Goal: Book appointment/travel/reservation

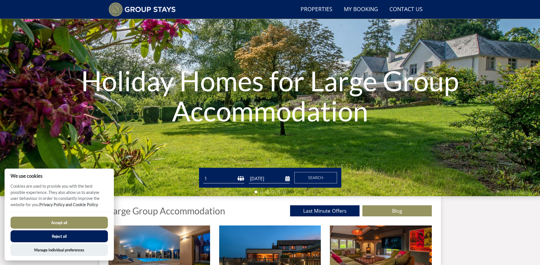
scroll to position [72, 0]
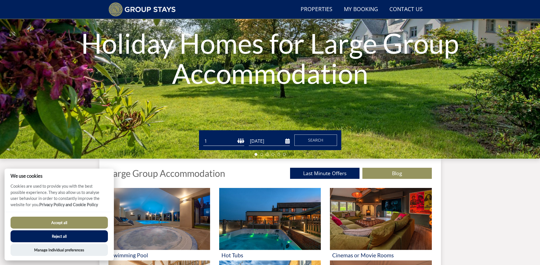
click at [76, 223] on button "Accept all" at bounding box center [59, 223] width 97 height 12
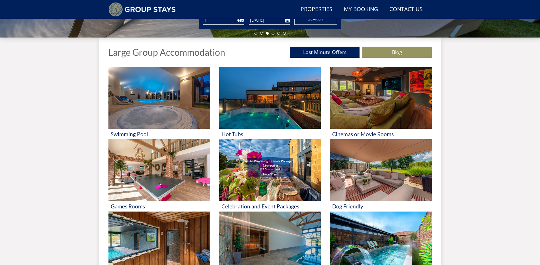
scroll to position [186, 0]
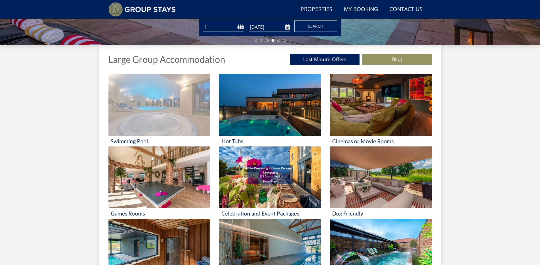
click at [149, 109] on img at bounding box center [159, 105] width 102 height 62
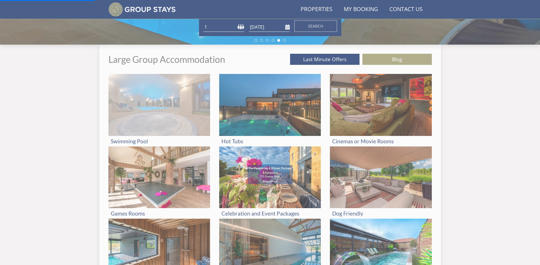
click at [148, 122] on img at bounding box center [159, 105] width 102 height 62
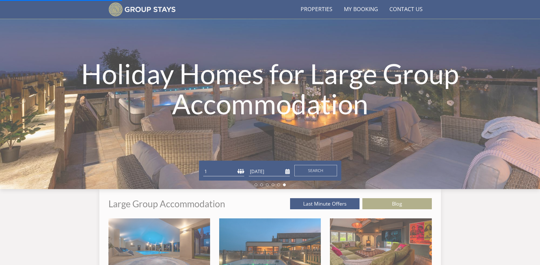
scroll to position [44, 0]
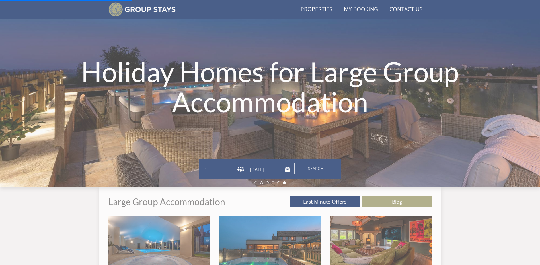
click at [240, 172] on select "1 2 3 4 5 6 7 8 9 10 11 12 13 14 15 16 17 18 19 20 21 22 23 24 25 26 27 28 29 3…" at bounding box center [223, 169] width 41 height 9
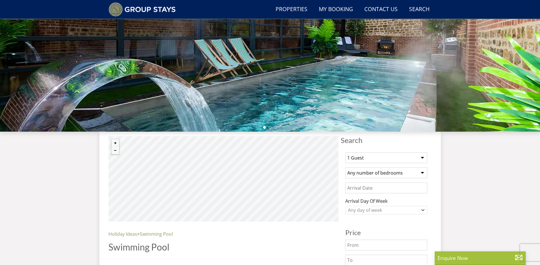
scroll to position [109, 0]
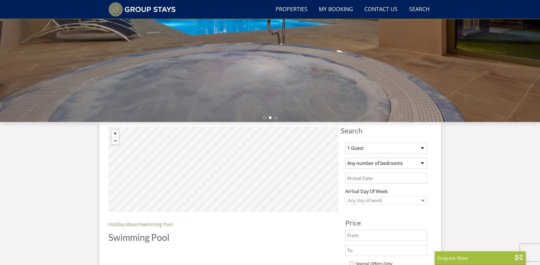
click at [422, 148] on select "1 Guest 2 Guests 3 Guests 4 Guests 5 Guests 6 Guests 7 Guests 8 Guests 9 Guests…" at bounding box center [386, 148] width 82 height 11
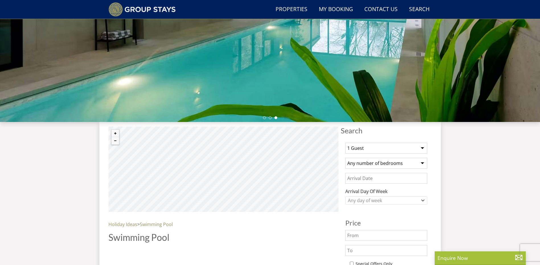
select select "20"
click at [345, 143] on select "1 Guest 2 Guests 3 Guests 4 Guests 5 Guests 6 Guests 7 Guests 8 Guests 9 Guests…" at bounding box center [386, 148] width 82 height 11
click at [419, 164] on select "Any number of bedrooms 4 Bedrooms 5 Bedrooms 6 Bedrooms 7 Bedrooms 8 Bedrooms 9…" at bounding box center [386, 163] width 82 height 11
select select "7"
click at [345, 158] on select "Any number of bedrooms 4 Bedrooms 5 Bedrooms 6 Bedrooms 7 Bedrooms 8 Bedrooms 9…" at bounding box center [386, 163] width 82 height 11
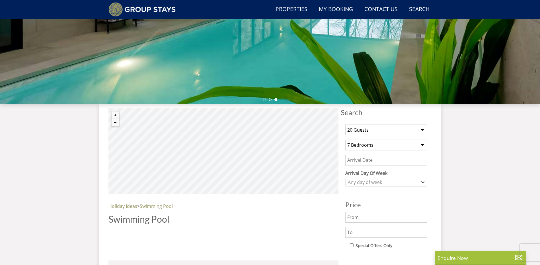
scroll to position [137, 0]
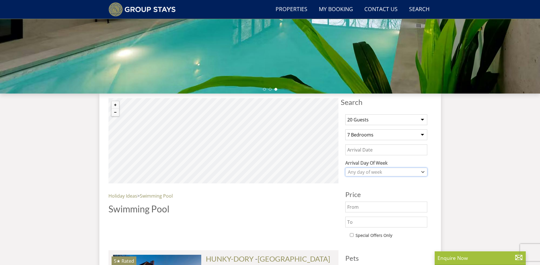
click at [385, 172] on div "Any day of week" at bounding box center [383, 172] width 74 height 6
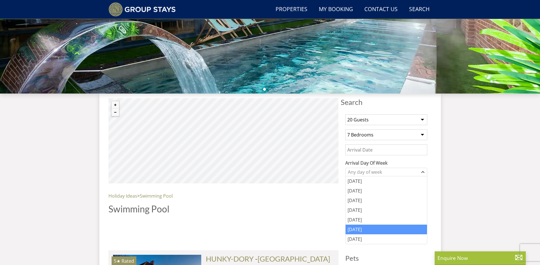
click at [369, 227] on div "[DATE]" at bounding box center [385, 230] width 81 height 10
click at [363, 151] on input "Date" at bounding box center [386, 150] width 82 height 11
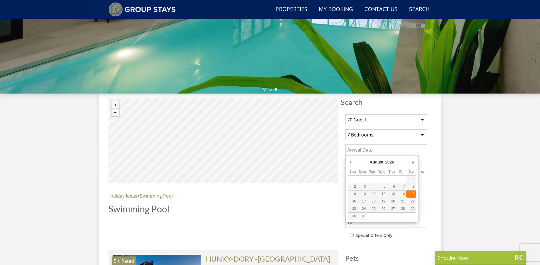
type input "[DATE]"
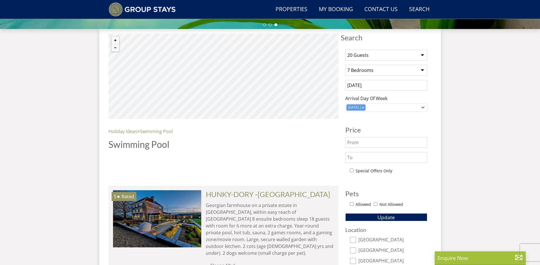
scroll to position [223, 0]
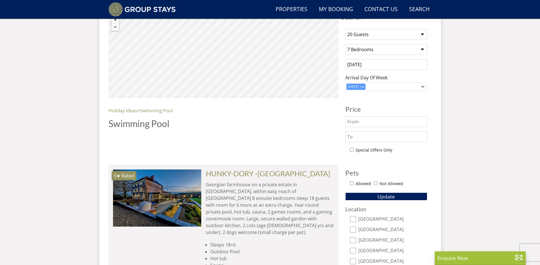
click at [351, 184] on input "Allowed" at bounding box center [352, 184] width 4 height 4
checkbox input "true"
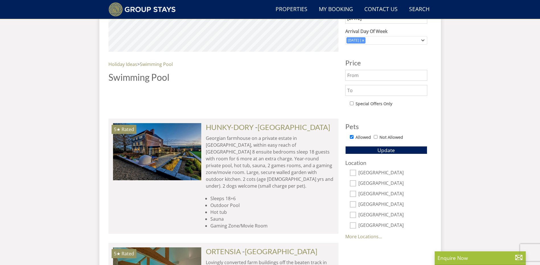
scroll to position [279, 0]
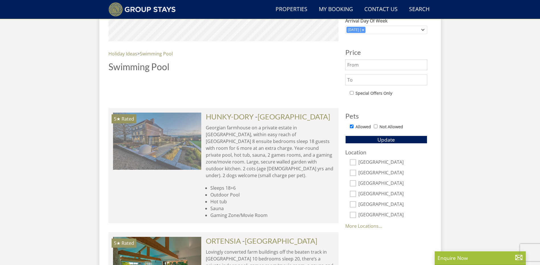
click at [137, 124] on img at bounding box center [157, 141] width 88 height 57
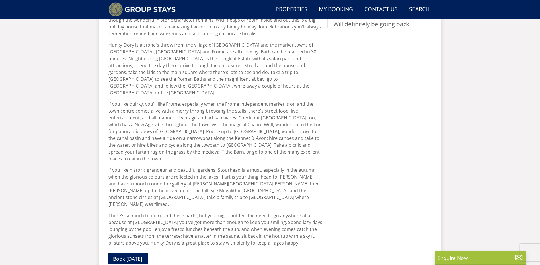
scroll to position [231, 0]
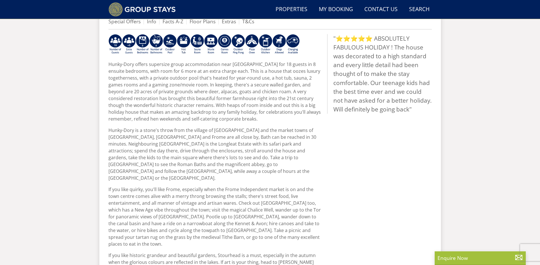
select select "20"
select select "7"
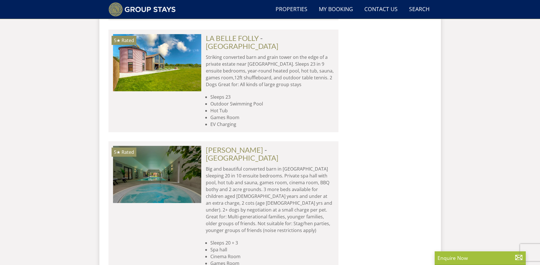
scroll to position [877, 0]
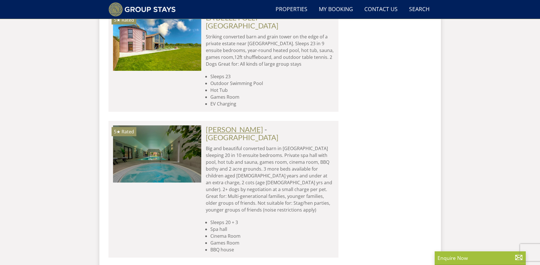
click at [238, 125] on link "[PERSON_NAME]" at bounding box center [234, 129] width 57 height 9
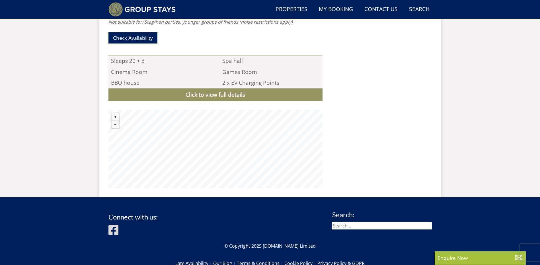
scroll to position [507, 0]
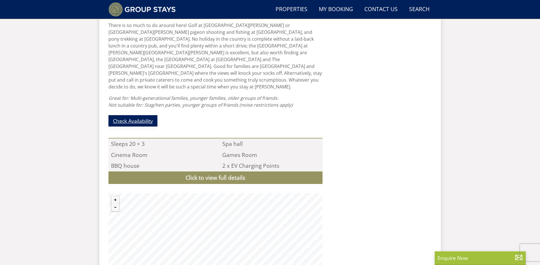
click at [147, 115] on link "Check Availability" at bounding box center [132, 120] width 49 height 11
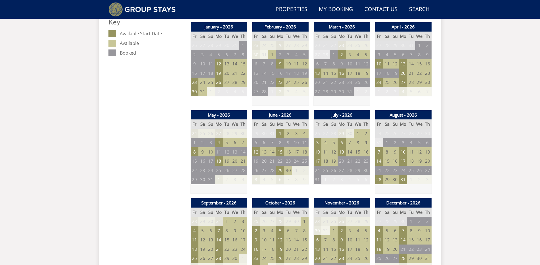
scroll to position [332, 0]
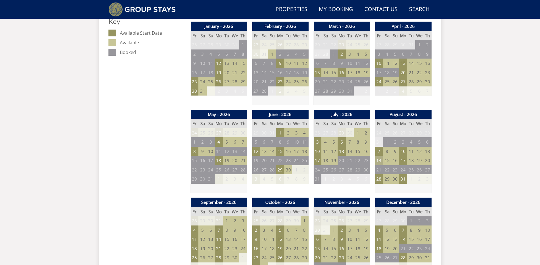
click at [379, 161] on td "14" at bounding box center [379, 160] width 8 height 9
